Goal: Task Accomplishment & Management: Complete application form

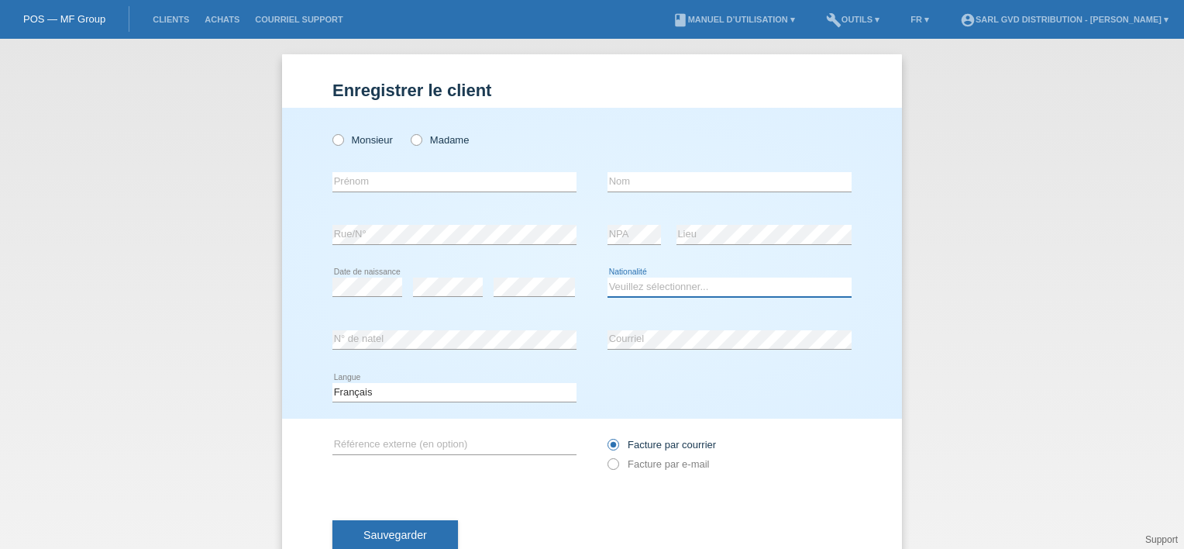
click at [629, 291] on select "Veuillez sélectionner... Suisse Allemagne Autriche Liechtenstein ------------ A…" at bounding box center [730, 286] width 244 height 19
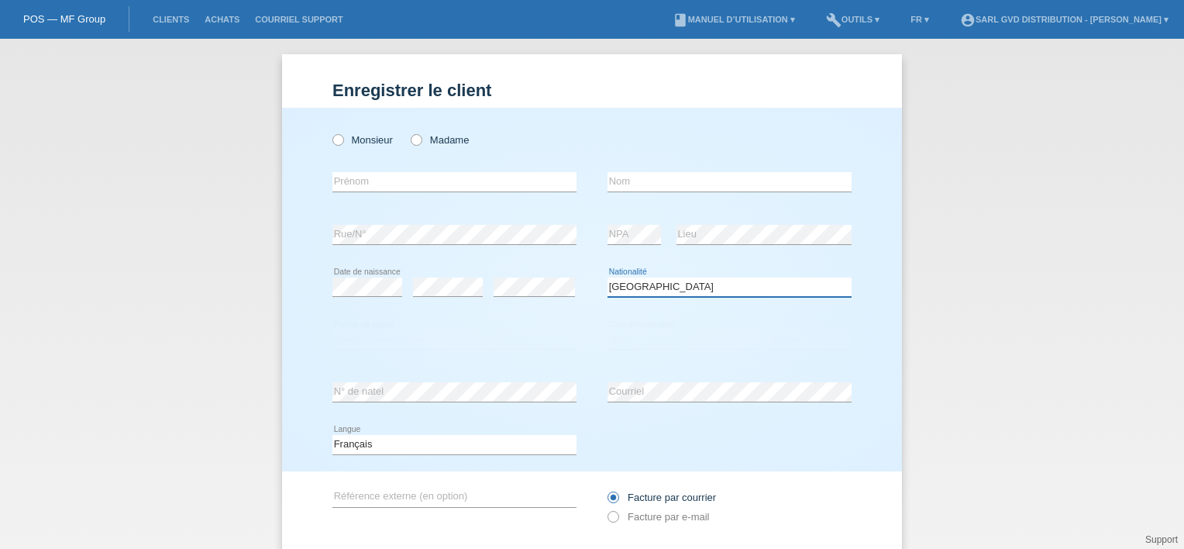
click at [680, 284] on select "Veuillez sélectionner... Suisse Allemagne Autriche Liechtenstein ------------ A…" at bounding box center [730, 286] width 244 height 19
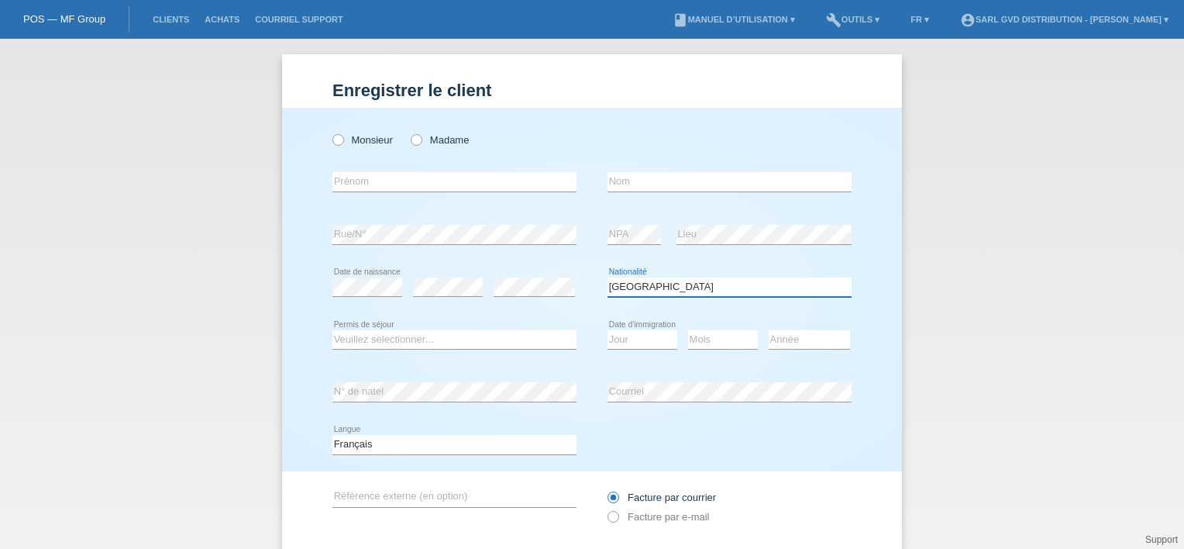
click at [682, 290] on select "Veuillez sélectionner... Suisse Allemagne Autriche Liechtenstein ------------ A…" at bounding box center [730, 286] width 244 height 19
select select "CM"
click at [608, 277] on select "Veuillez sélectionner... Suisse Allemagne Autriche Liechtenstein ------------ A…" at bounding box center [730, 286] width 244 height 19
click at [414, 335] on select "Veuillez sélectionner... C B B - Statut de réfugié Autre" at bounding box center [454, 339] width 244 height 19
select select "C"
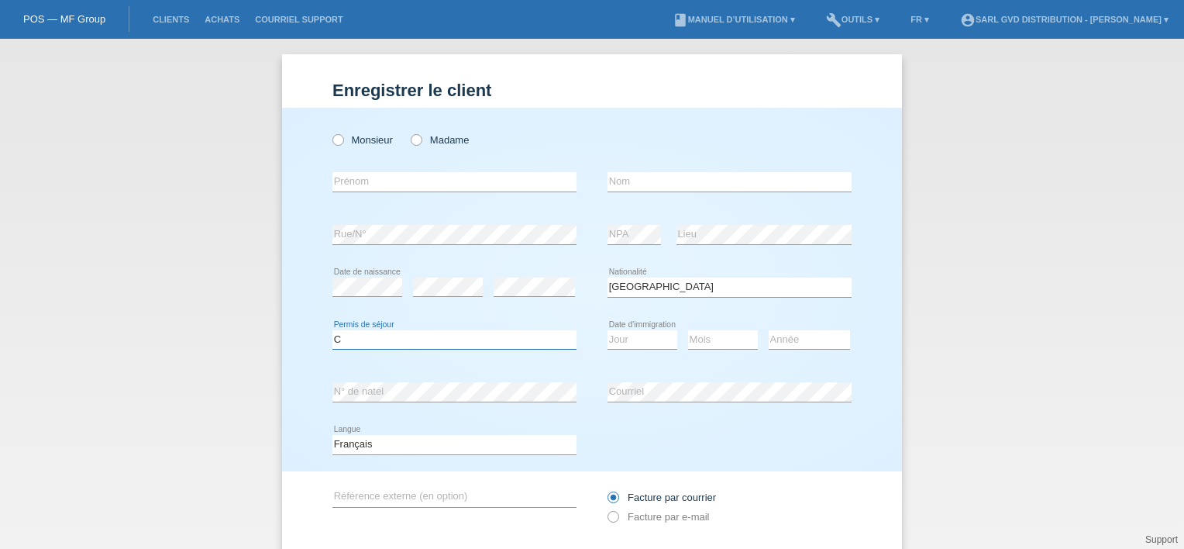
click at [332, 330] on select "Veuillez sélectionner... C B B - Statut de réfugié Autre" at bounding box center [454, 339] width 244 height 19
click at [639, 337] on select "Jour 01 02 03 04 05 06 07 08 09 10 11" at bounding box center [643, 339] width 70 height 19
select select "06"
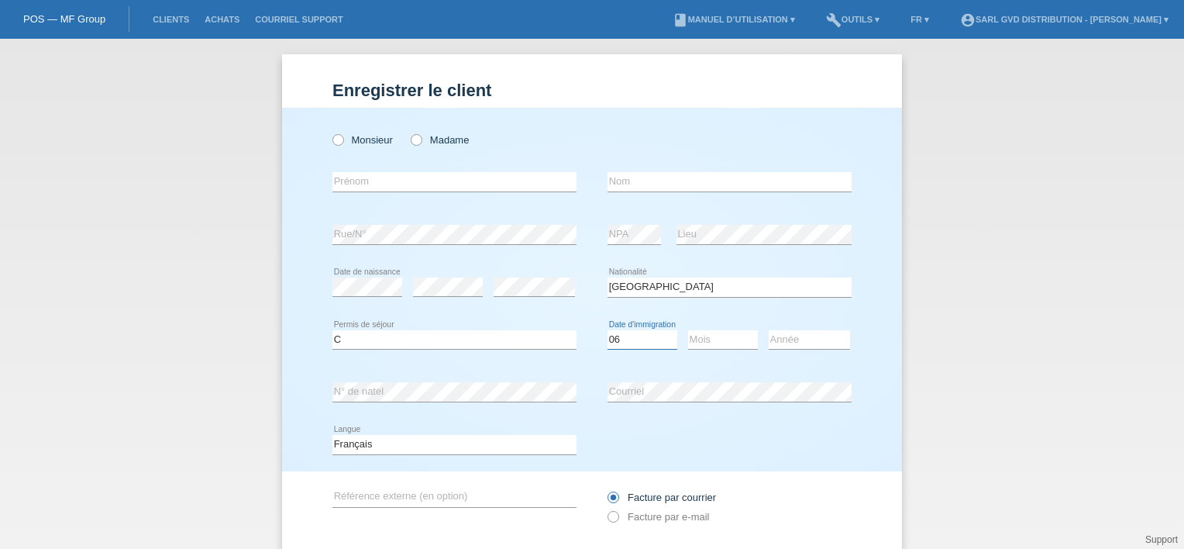
click at [608, 330] on select "Jour 01 02 03 04 05 06 07 08 09 10 11" at bounding box center [643, 339] width 70 height 19
click at [723, 346] on select "Mois 01 02 03 04 05 06 07 08 09 10 11" at bounding box center [723, 339] width 70 height 19
select select "11"
click at [688, 330] on select "Mois 01 02 03 04 05 06 07 08 09 10 11" at bounding box center [723, 339] width 70 height 19
click at [790, 339] on select "Année 2025 2024 2023 2022 2021 2020 2019 2018 2017 2016 2015 2014 2013 2012 201…" at bounding box center [809, 339] width 81 height 19
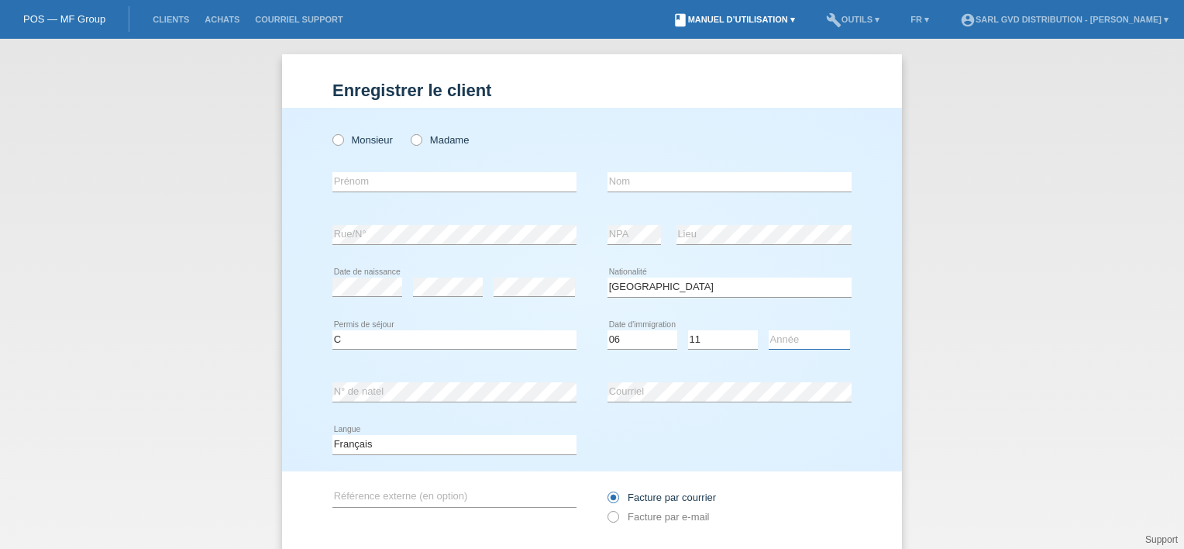
select select "2023"
click at [769, 330] on select "Année 2025 2024 2023 2022 2021 2020 2019 2018 2017 2016 2015 2014 2013 2012 201…" at bounding box center [809, 339] width 81 height 19
click at [408, 132] on icon at bounding box center [408, 132] width 0 height 0
click at [412, 138] on input "Madame" at bounding box center [416, 139] width 10 height 10
radio input "true"
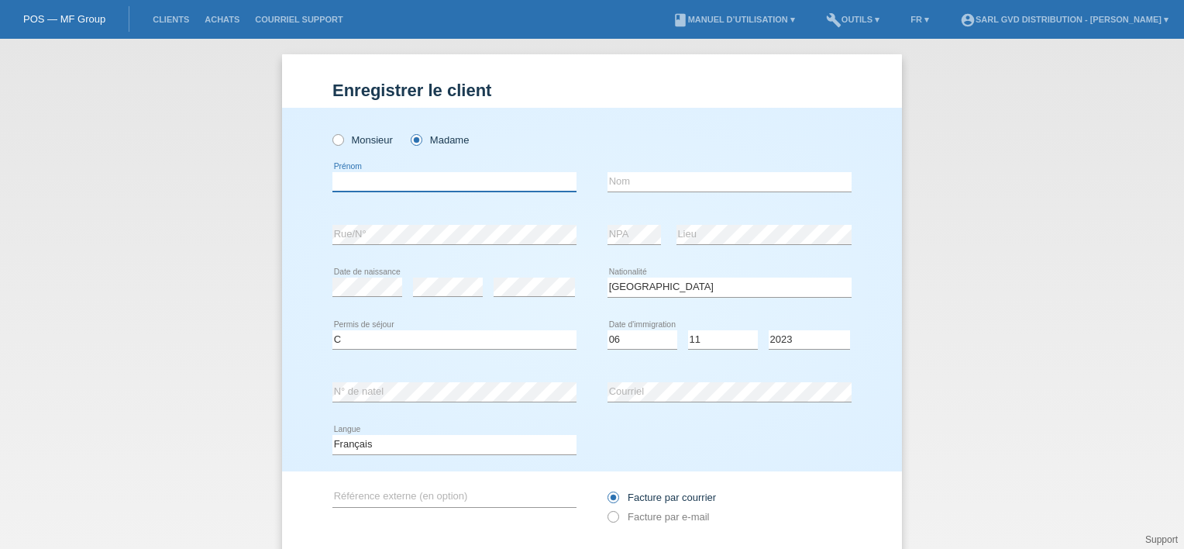
click at [413, 181] on input "text" at bounding box center [454, 181] width 244 height 19
type input "BLANDINE"
type input "EVOUNA AMOUGOU"
click at [605, 508] on icon at bounding box center [605, 508] width 0 height 0
click at [611, 514] on input "Facture par e-mail" at bounding box center [613, 520] width 10 height 19
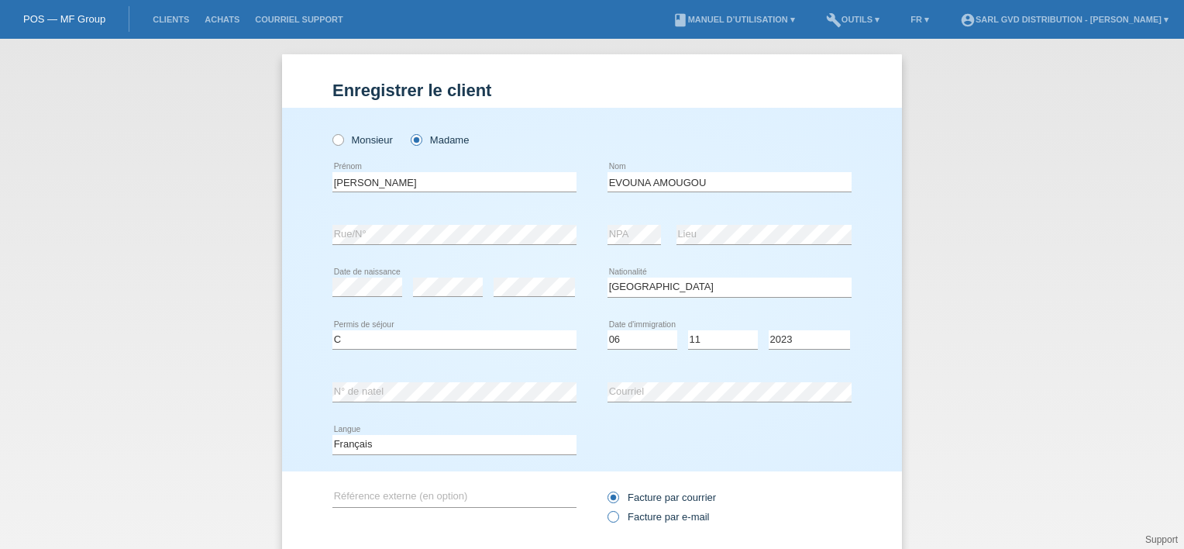
radio input "true"
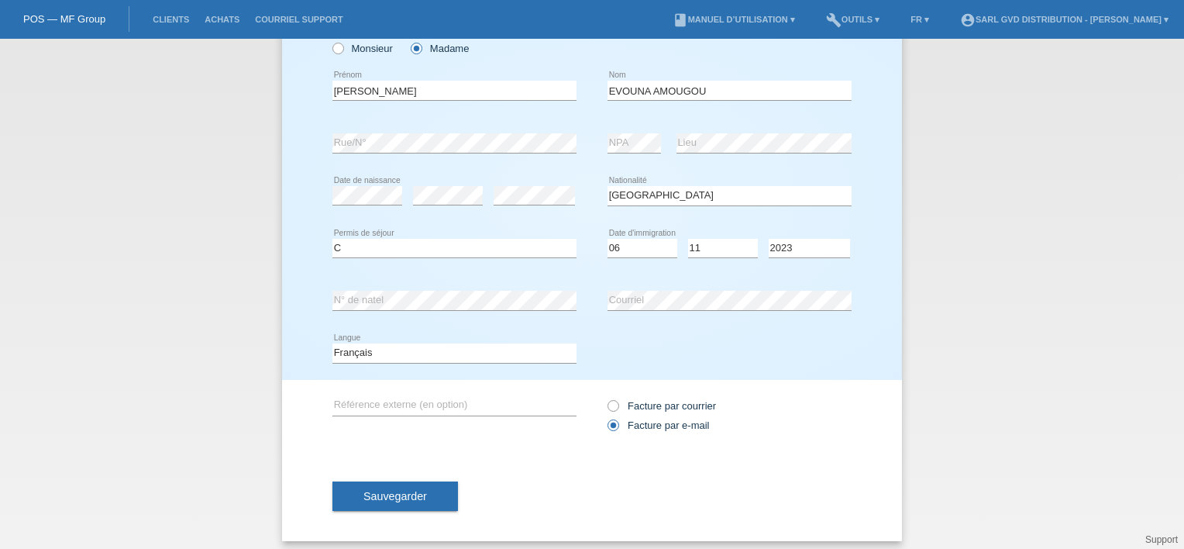
scroll to position [98, 0]
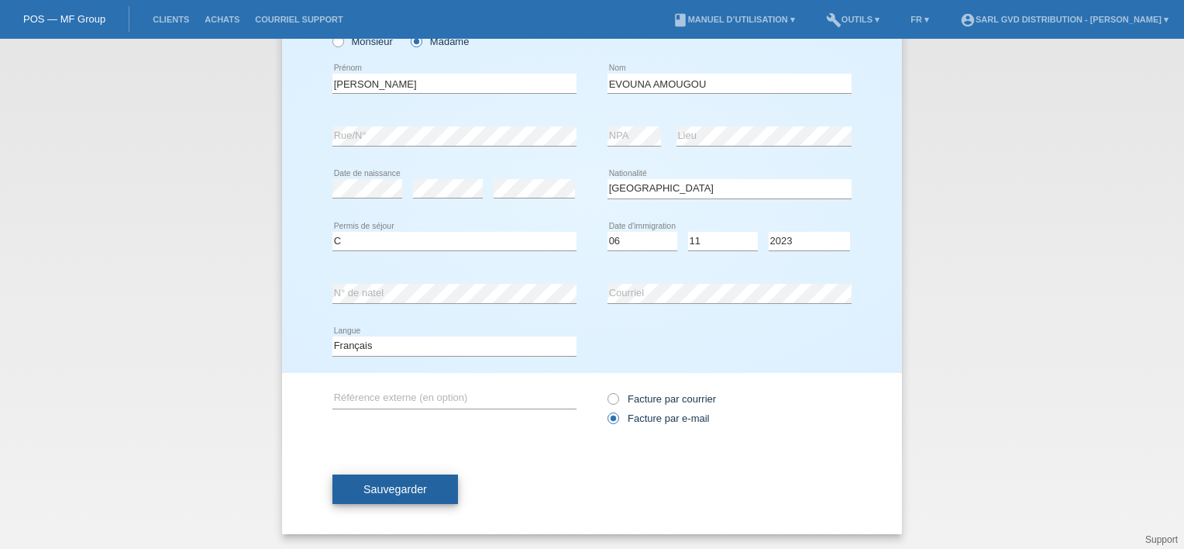
click at [417, 494] on button "Sauvegarder" at bounding box center [395, 488] width 126 height 29
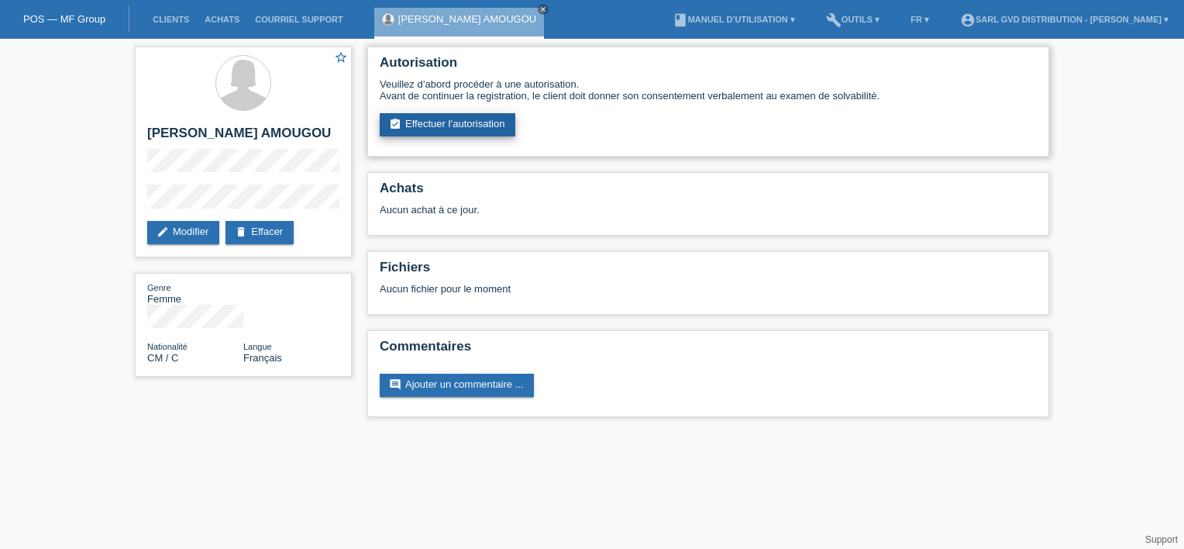
click at [463, 126] on link "assignment_turned_in Effectuer l’autorisation" at bounding box center [448, 124] width 136 height 23
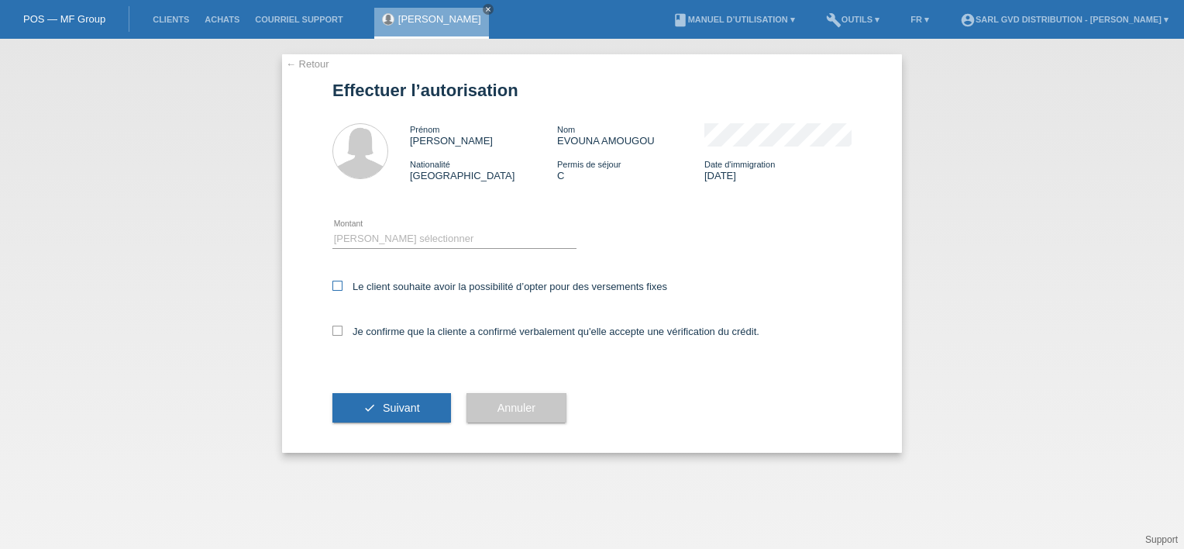
click at [336, 284] on icon at bounding box center [337, 286] width 10 height 10
click at [336, 284] on input "Le client souhaite avoir la possibilité d’opter pour des versements fixes" at bounding box center [337, 286] width 10 height 10
checkbox input "true"
click at [338, 332] on icon at bounding box center [337, 330] width 10 height 10
click at [338, 332] on input "Je confirme que la cliente a confirmé verbalement qu'elle accepte une vérificat…" at bounding box center [337, 330] width 10 height 10
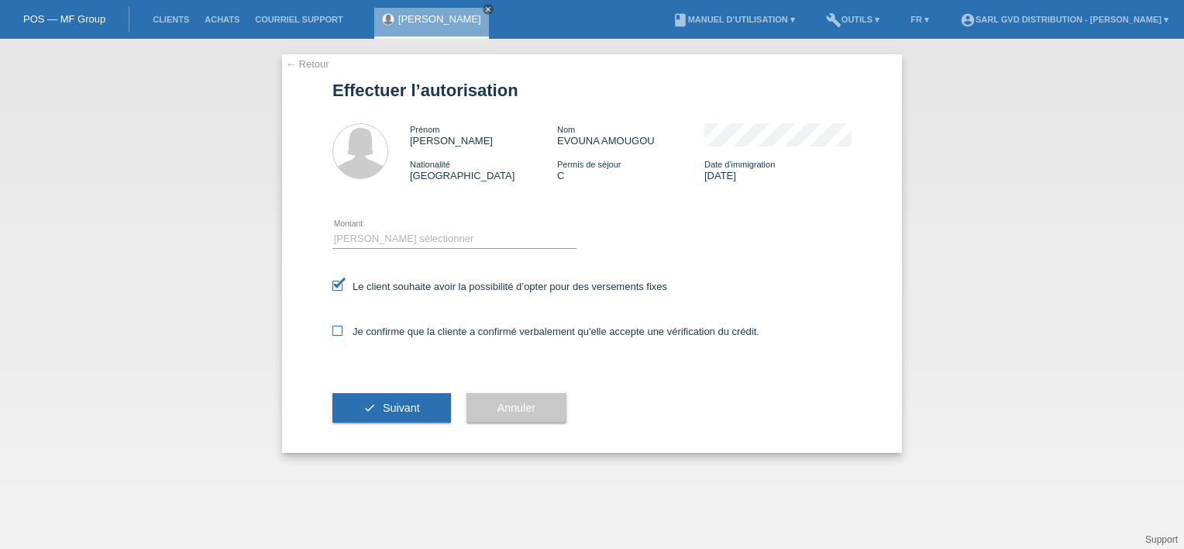
checkbox input "true"
click at [391, 246] on select "Veuillez sélectionner CHF 1.00 - CHF 499.00 CHF 500.00 - CHF 1'999.00 CHF 2'000…" at bounding box center [454, 238] width 244 height 19
select select "3"
click at [332, 229] on select "Veuillez sélectionner CHF 1.00 - CHF 499.00 CHF 500.00 - CHF 1'999.00 CHF 2'000…" at bounding box center [454, 238] width 244 height 19
click at [406, 409] on span "Suivant" at bounding box center [401, 407] width 37 height 12
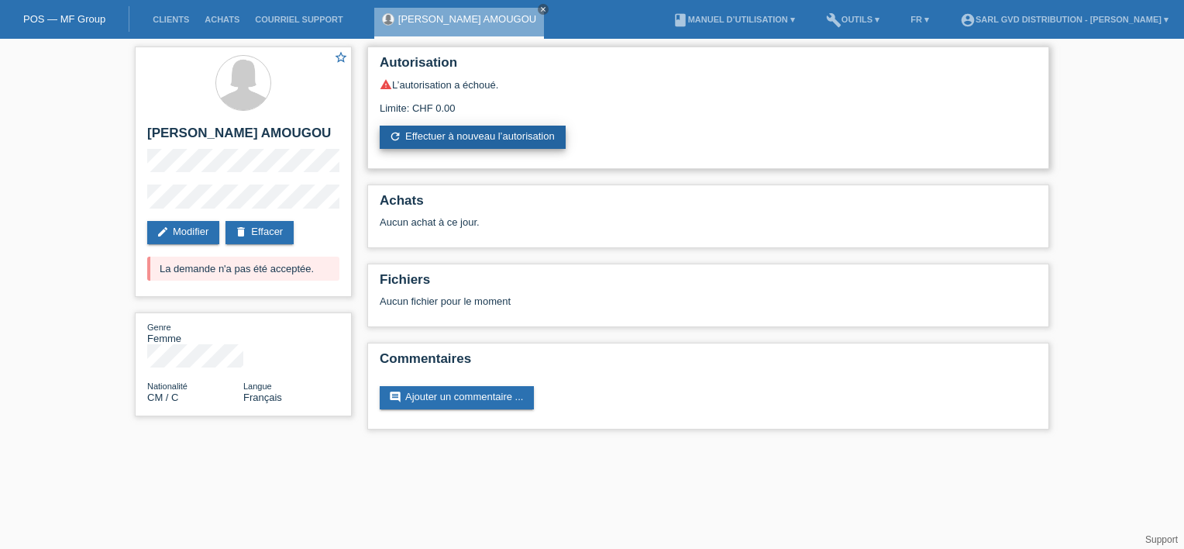
click at [473, 135] on link "refresh Effectuer à nouveau l’autorisation" at bounding box center [473, 137] width 186 height 23
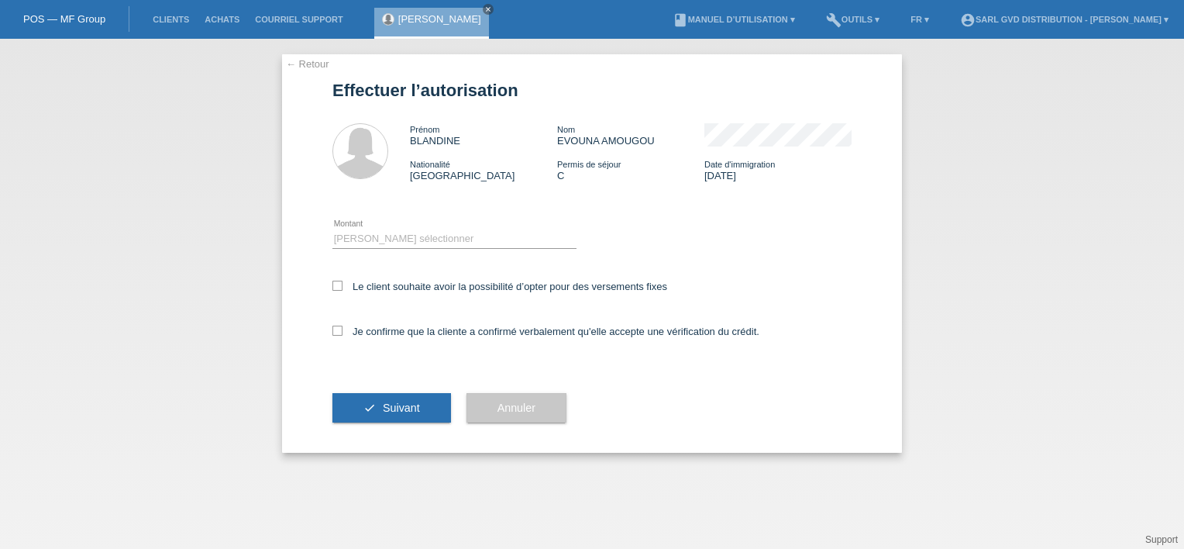
drag, startPoint x: 100, startPoint y: 245, endPoint x: 114, endPoint y: 258, distance: 19.2
click at [102, 246] on div "← Retour Effectuer l’autorisation Prénom BLANDINE Nom EVOUNA AMOUGOU Nationalit…" at bounding box center [592, 294] width 1184 height 510
click at [425, 405] on button "check Suivant" at bounding box center [391, 407] width 119 height 29
click at [497, 8] on div "BLANDINE EVOUNA AMOUGOU close" at bounding box center [435, 19] width 122 height 39
click at [492, 11] on icon "close" at bounding box center [488, 9] width 8 height 8
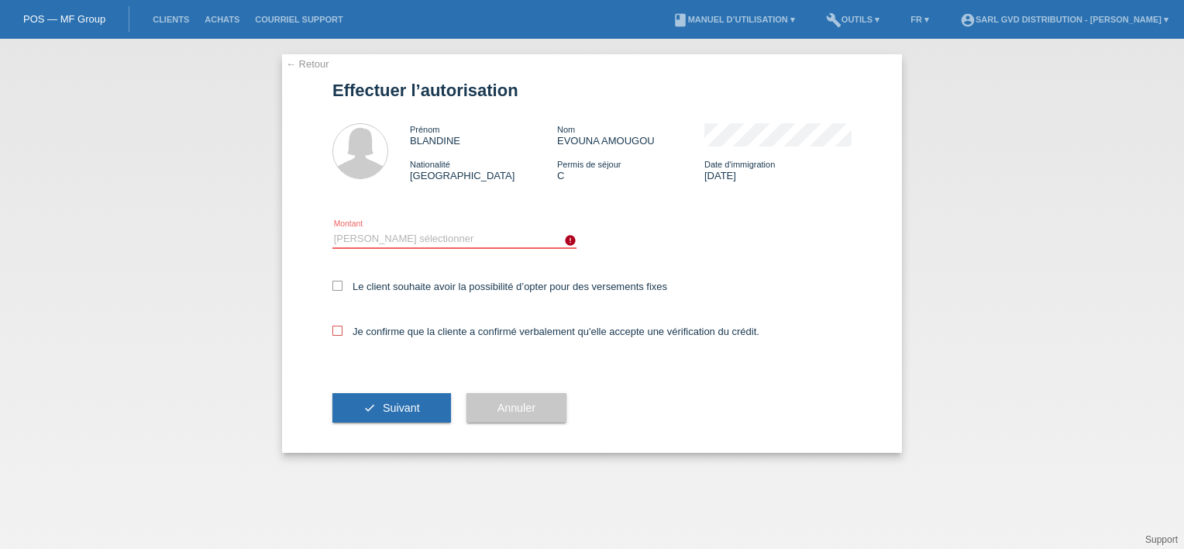
click at [409, 240] on select "Veuillez sélectionner CHF 1.00 - CHF 499.00 CHF 500.00 - CHF 1'999.00 CHF 2'000…" at bounding box center [454, 238] width 244 height 19
select select "3"
click at [332, 229] on select "Veuillez sélectionner CHF 1.00 - CHF 499.00 CHF 500.00 - CHF 1'999.00 CHF 2'000…" at bounding box center [454, 238] width 244 height 19
click at [339, 288] on icon at bounding box center [337, 286] width 10 height 10
click at [339, 288] on input "Le client souhaite avoir la possibilité d’opter pour des versements fixes" at bounding box center [337, 286] width 10 height 10
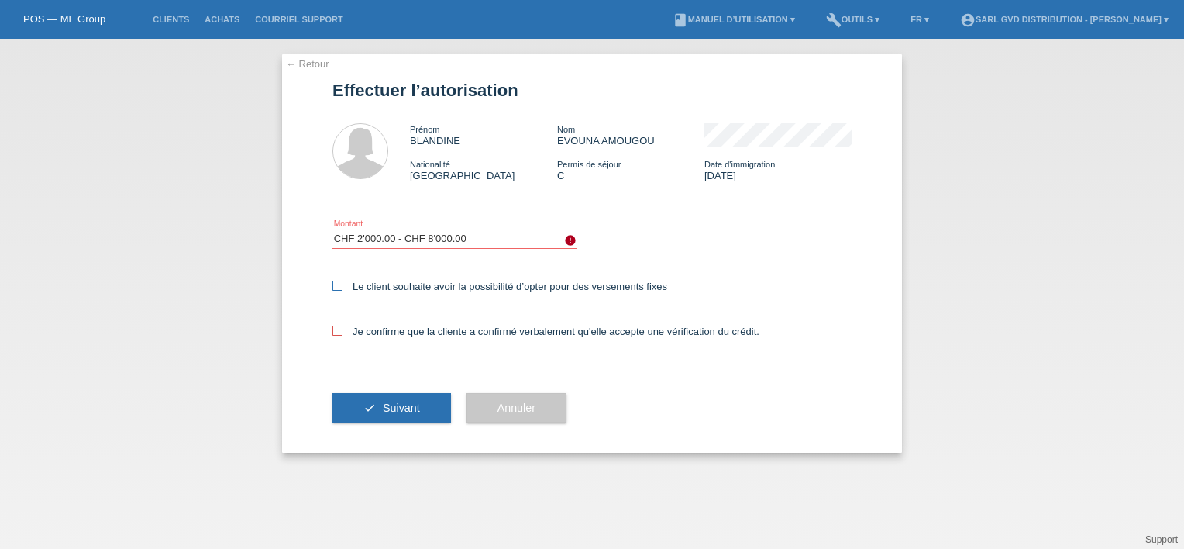
checkbox input "true"
click at [334, 338] on div "Je confirme que la cliente a confirmé verbalement qu'elle accepte une vérificat…" at bounding box center [591, 336] width 519 height 53
click at [335, 331] on icon at bounding box center [337, 330] width 10 height 10
click at [335, 331] on input "Je confirme que la cliente a confirmé verbalement qu'elle accepte une vérificat…" at bounding box center [337, 330] width 10 height 10
checkbox input "true"
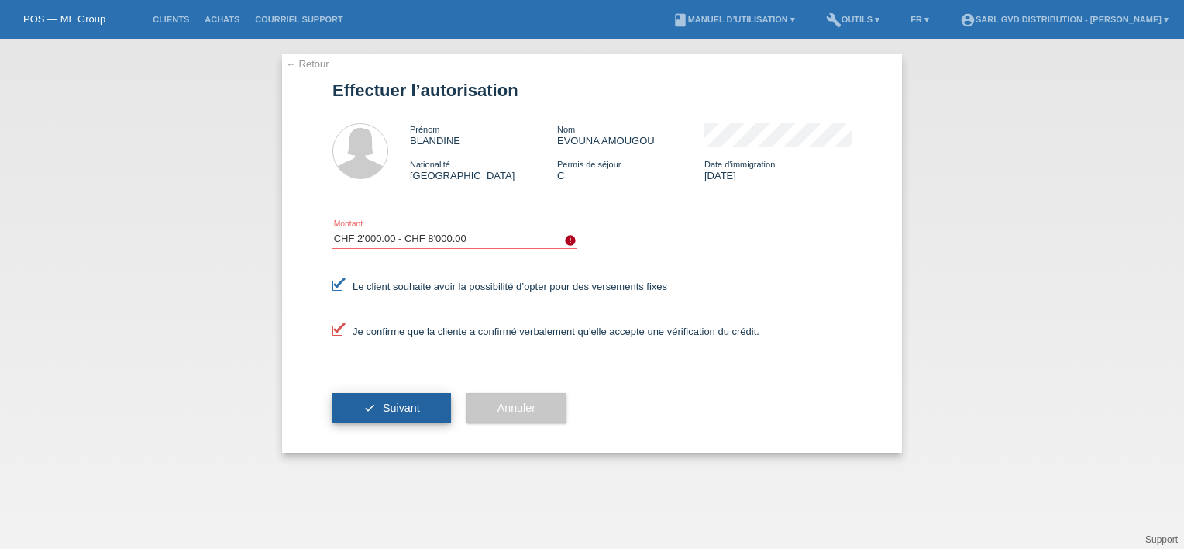
click at [383, 413] on span "Suivant" at bounding box center [401, 407] width 37 height 12
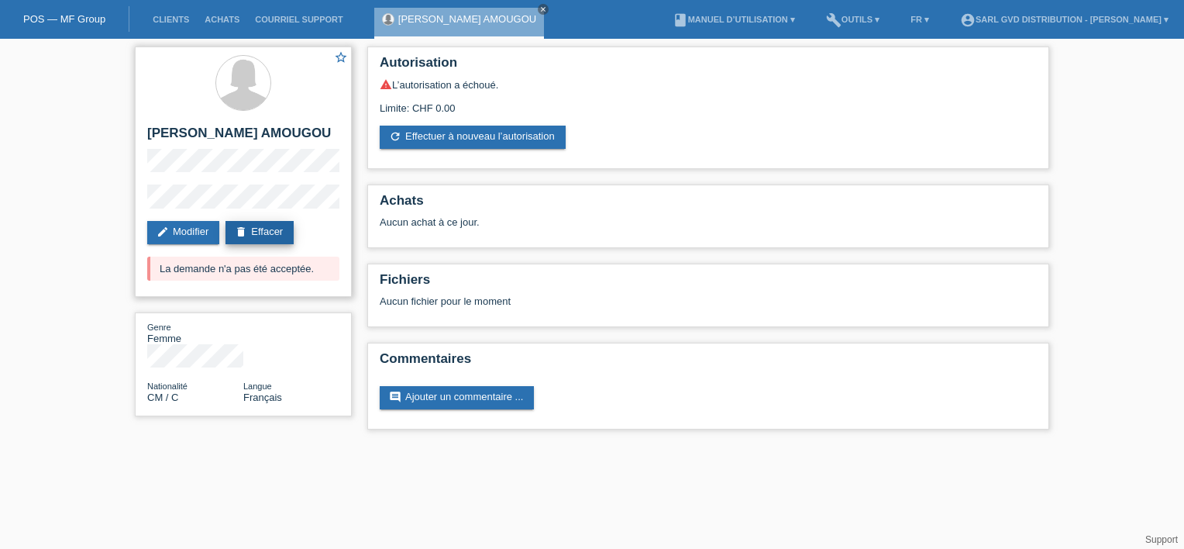
click at [270, 244] on link "delete Effacer" at bounding box center [259, 232] width 68 height 23
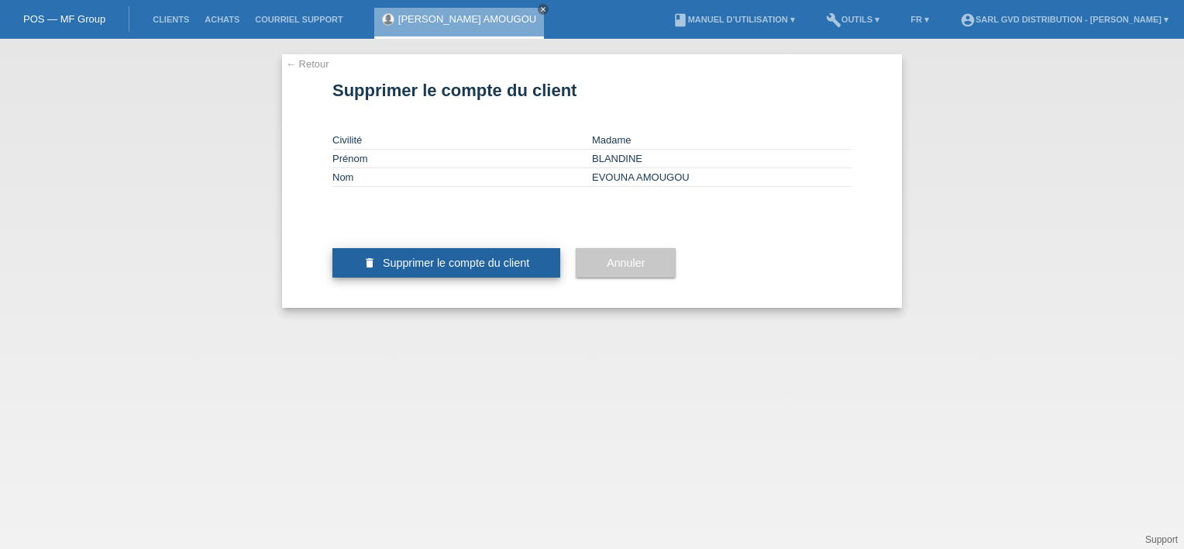
click at [439, 269] on span "Supprimer le compte du client" at bounding box center [456, 262] width 146 height 12
